Goal: Transaction & Acquisition: Purchase product/service

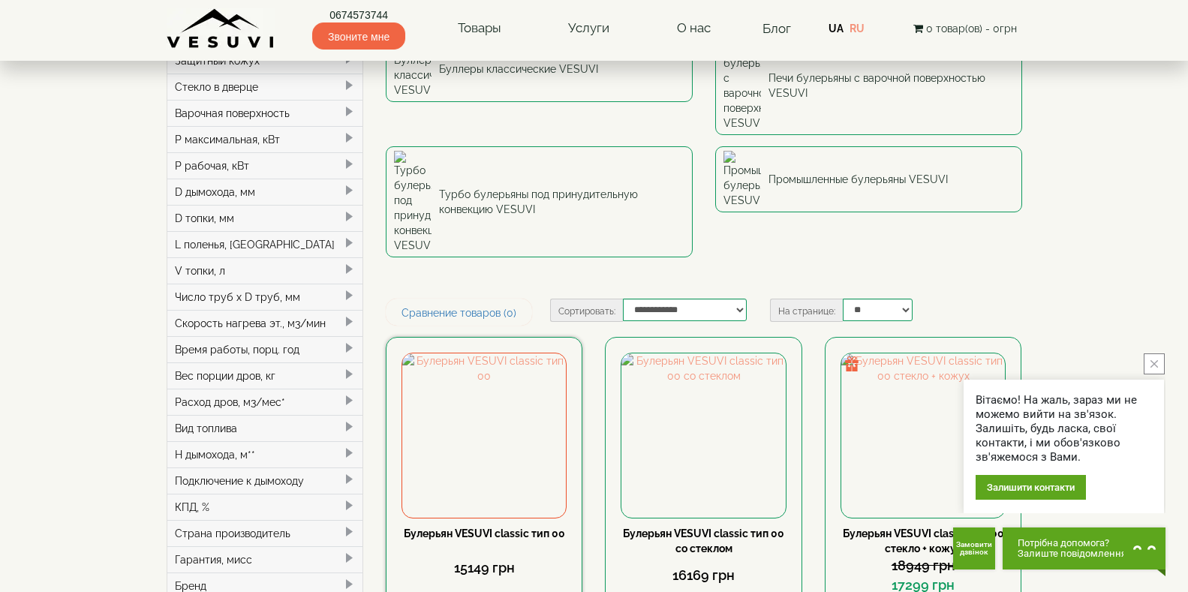
scroll to position [300, 0]
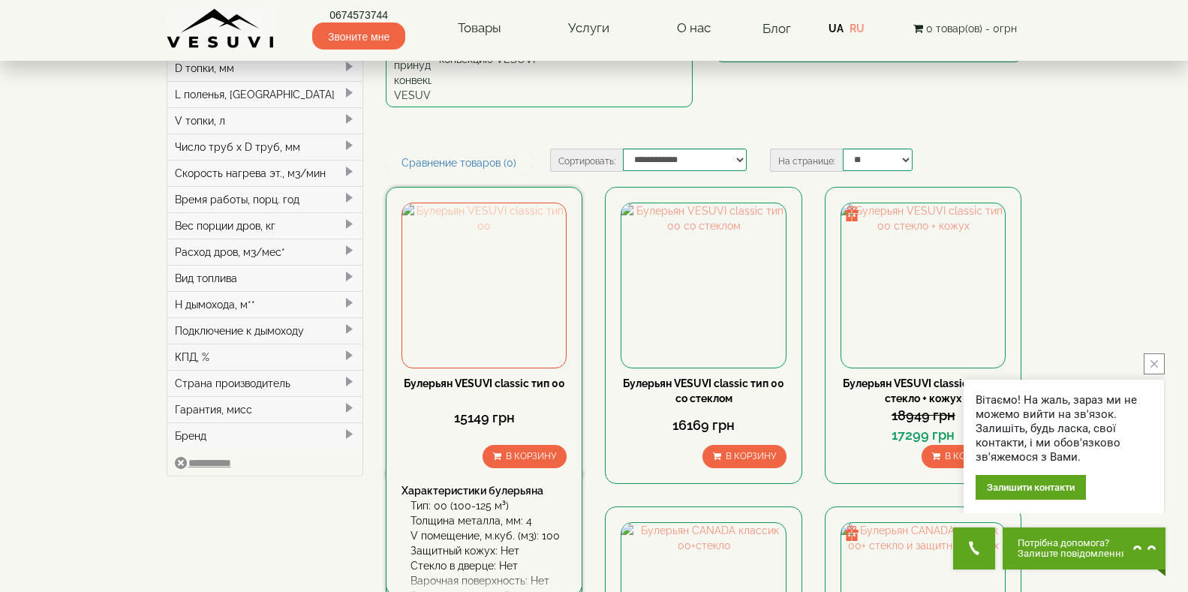
click at [478, 203] on img at bounding box center [484, 285] width 164 height 164
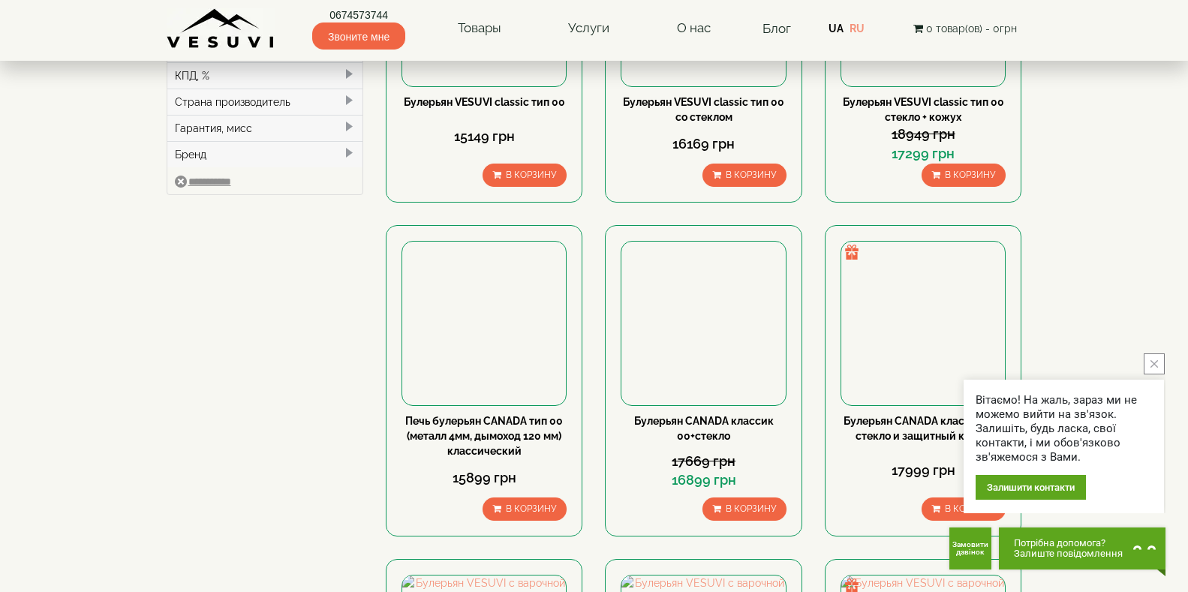
scroll to position [750, 0]
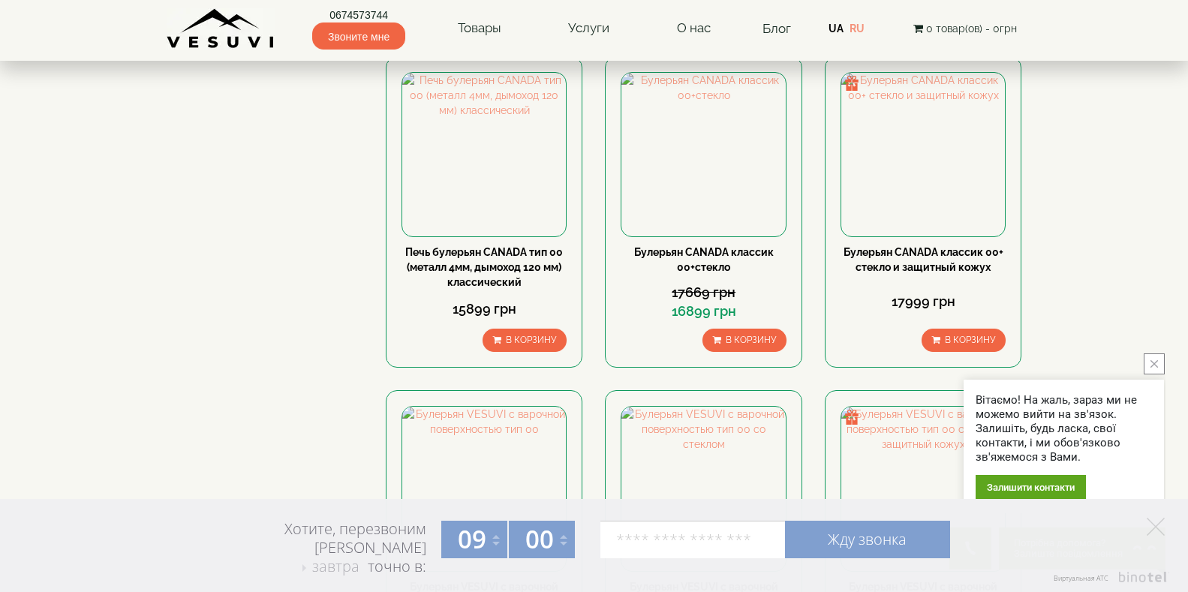
click at [1151, 365] on icon "close button" at bounding box center [1154, 364] width 8 height 8
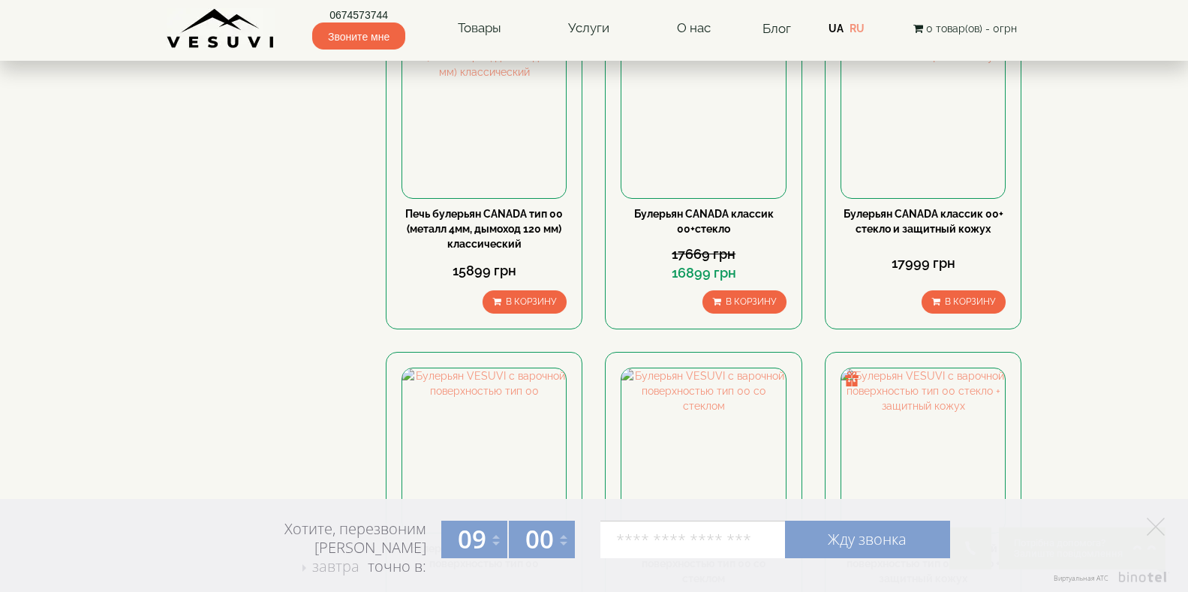
scroll to position [900, 0]
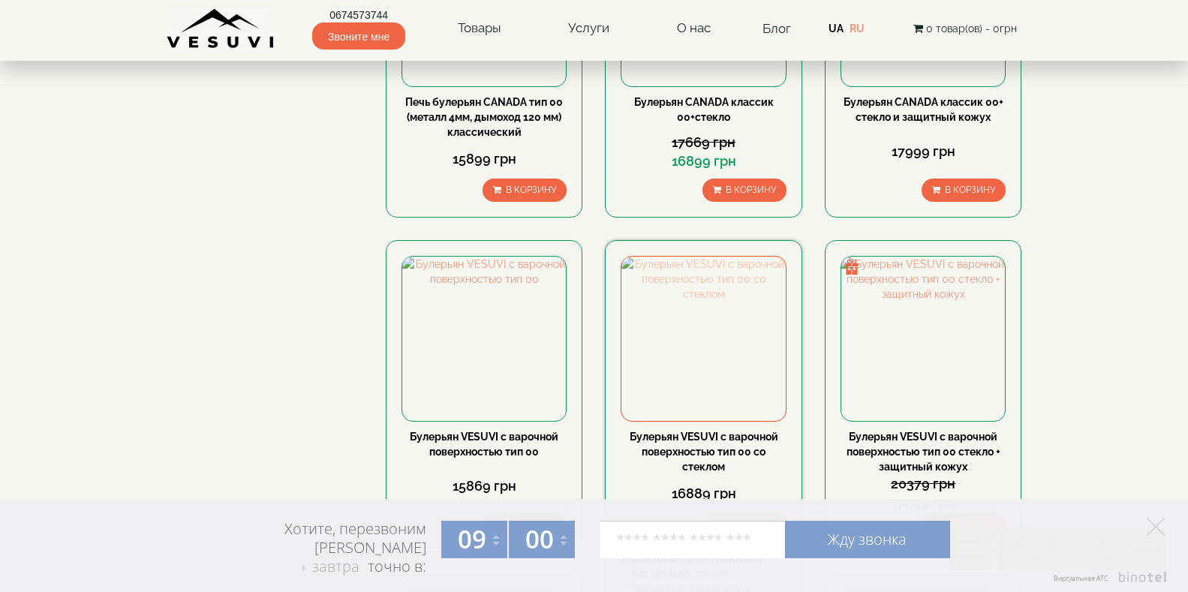
click at [716, 257] on img at bounding box center [703, 339] width 164 height 164
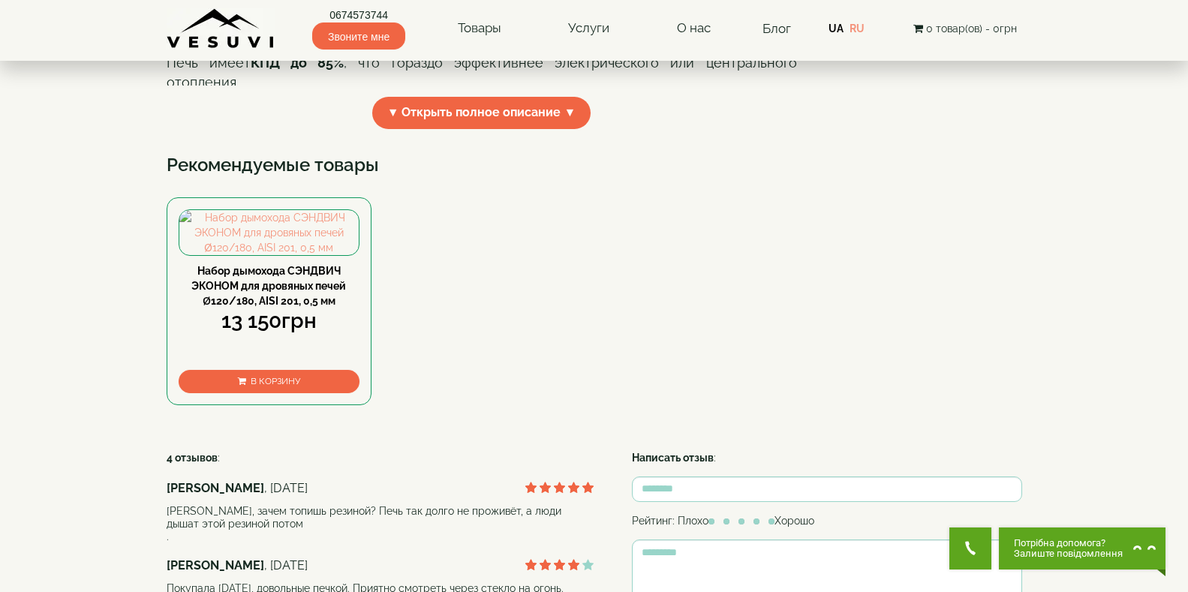
scroll to position [675, 0]
